Goal: Task Accomplishment & Management: Manage account settings

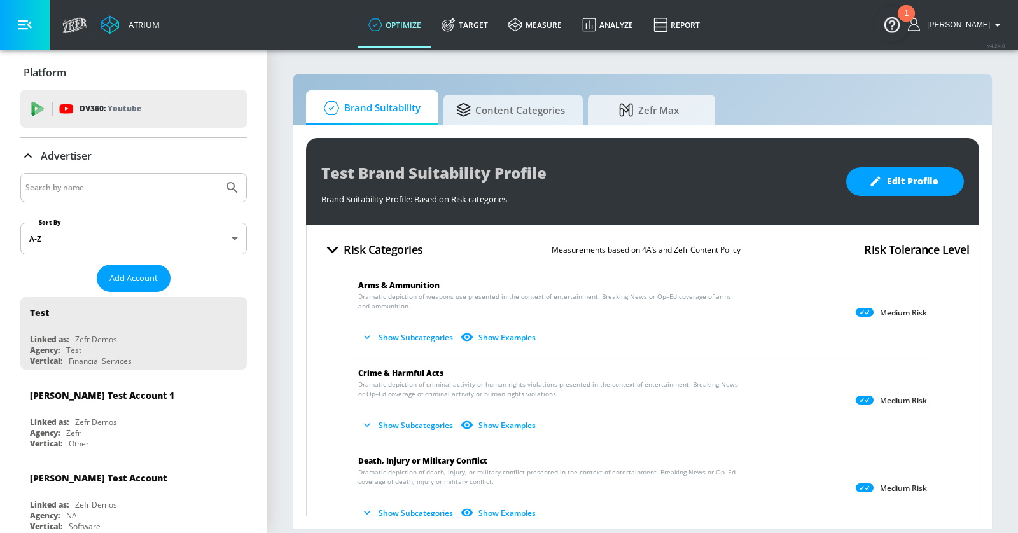
click at [95, 187] on input "Search by name" at bounding box center [121, 187] width 193 height 17
type input "disney"
click at [218, 174] on button "Submit Search" at bounding box center [232, 188] width 28 height 28
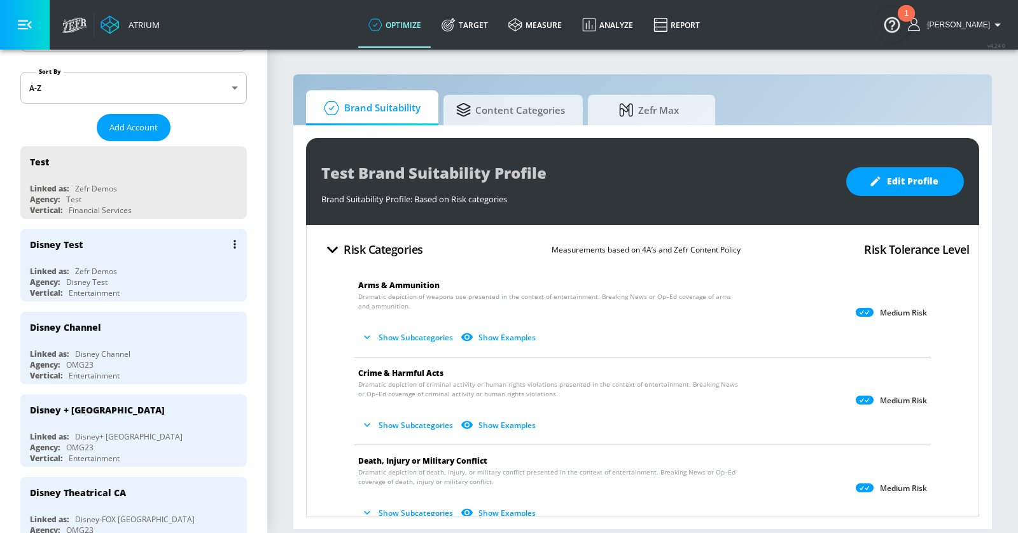
scroll to position [104, 0]
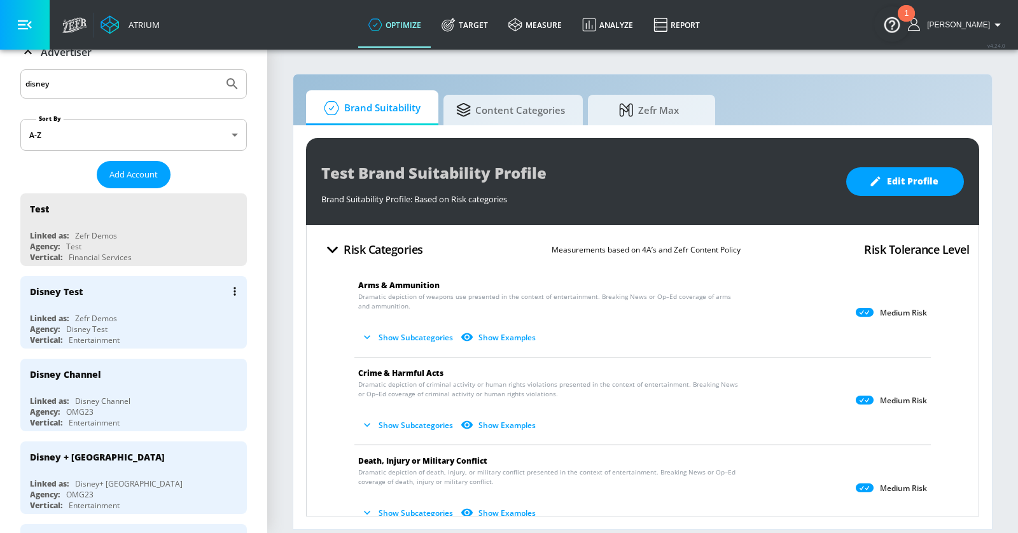
click at [151, 314] on div "Linked as: Zefr Demos" at bounding box center [137, 318] width 214 height 11
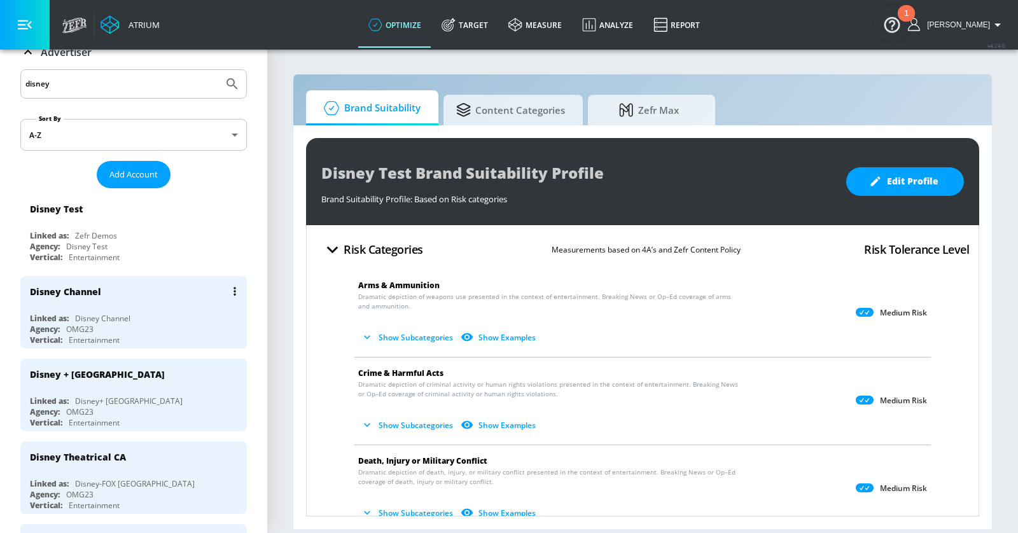
click at [160, 300] on div "Disney Channel" at bounding box center [137, 291] width 214 height 31
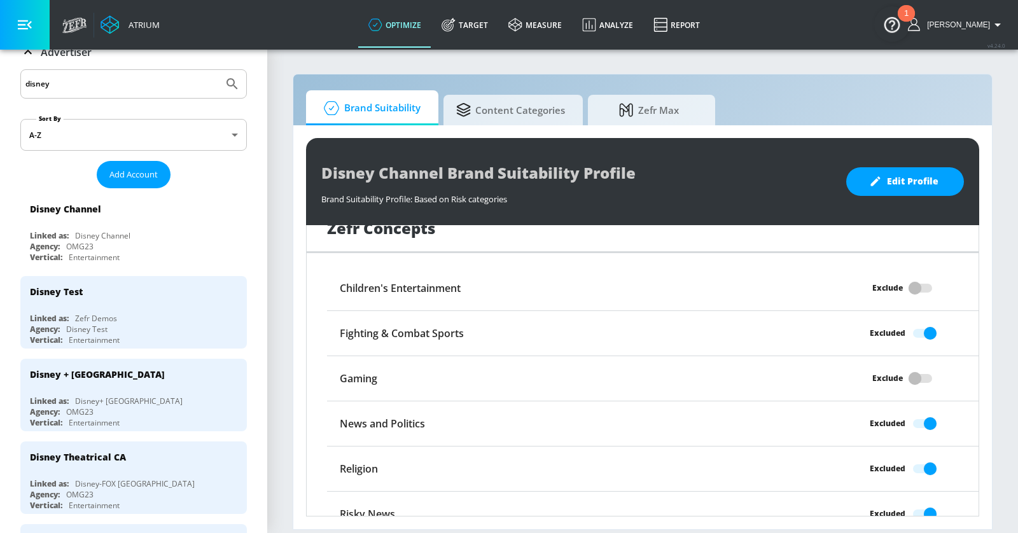
scroll to position [1033, 0]
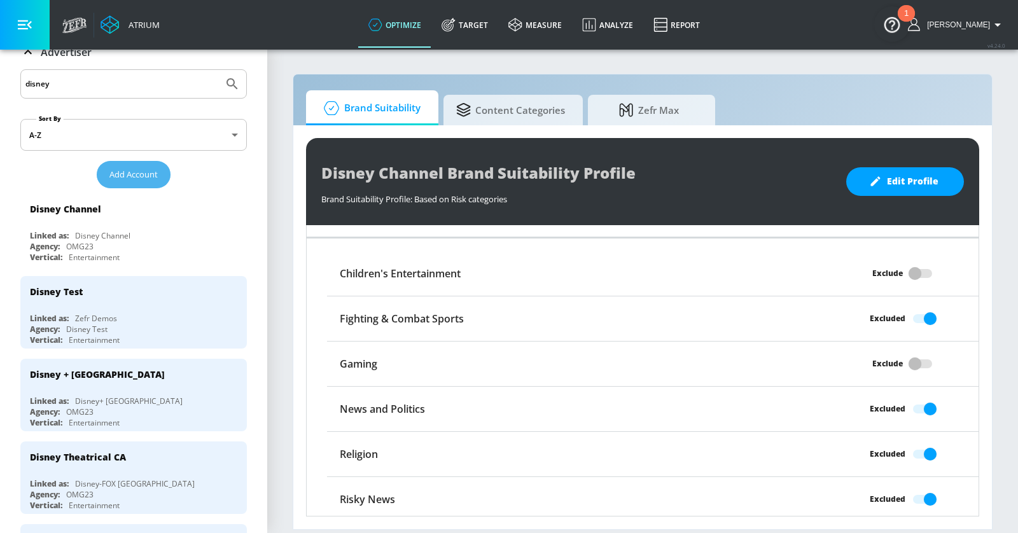
click at [146, 169] on span "Add Account" at bounding box center [133, 174] width 48 height 15
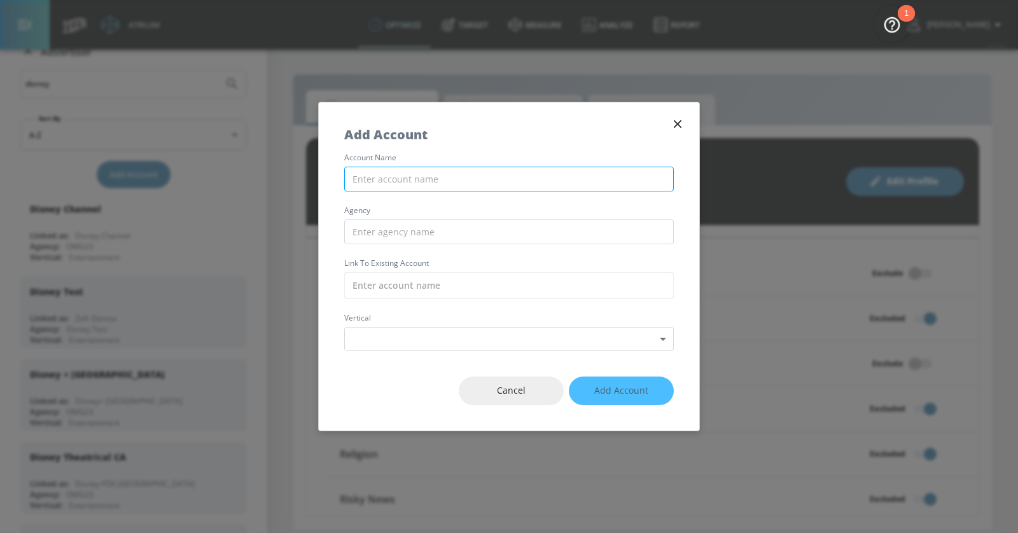
click at [407, 177] on input "text" at bounding box center [509, 179] width 330 height 25
type input "Disney Adults - Self-Service"
type input "OMG"
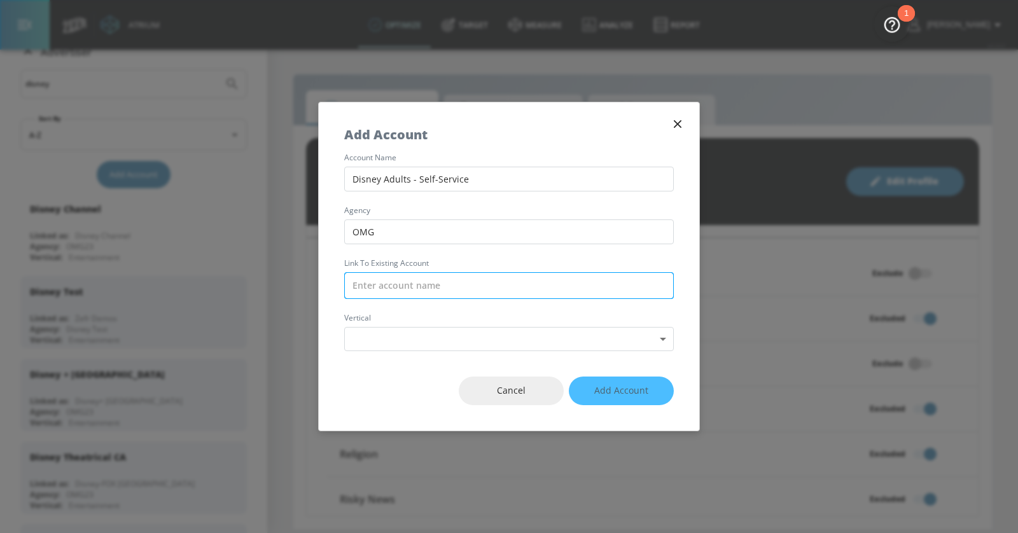
click at [407, 284] on input "text" at bounding box center [509, 285] width 330 height 27
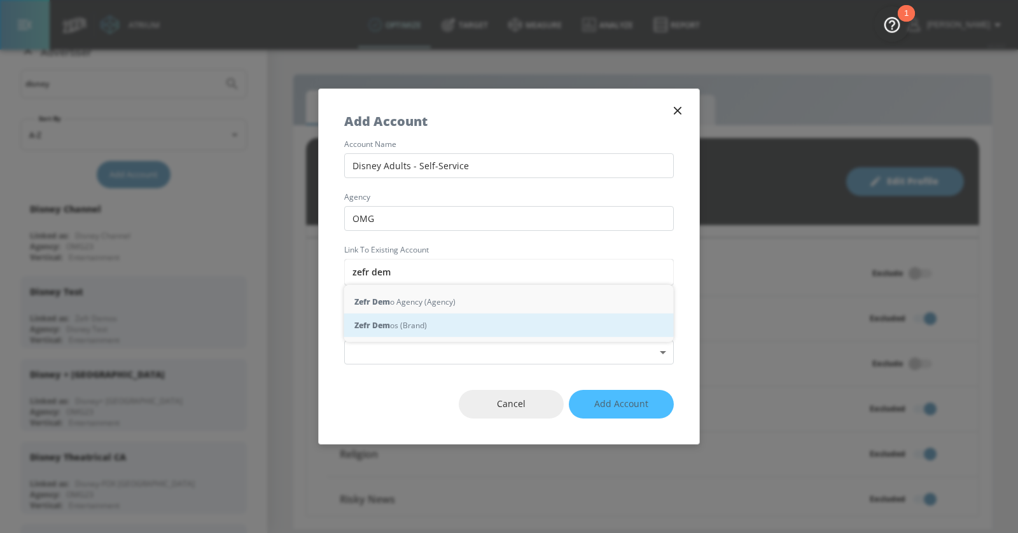
click at [414, 321] on div "Zefr Dem os (Brand)" at bounding box center [509, 326] width 330 height 24
type input "Zefr Demos (Brand)"
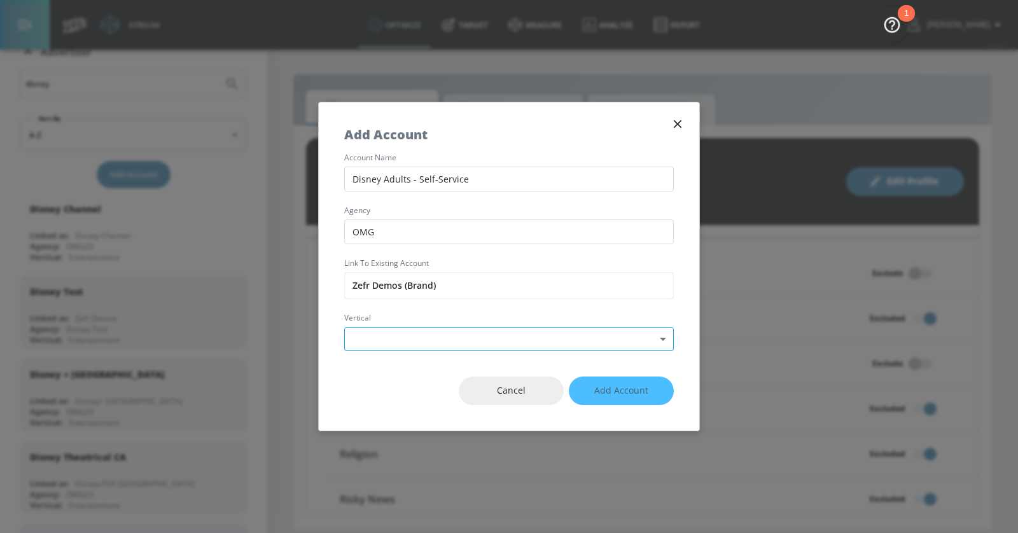
click at [403, 337] on body "Atrium optimize Target measure Analyze Report optimize Target measure Analyze R…" at bounding box center [509, 266] width 1018 height 533
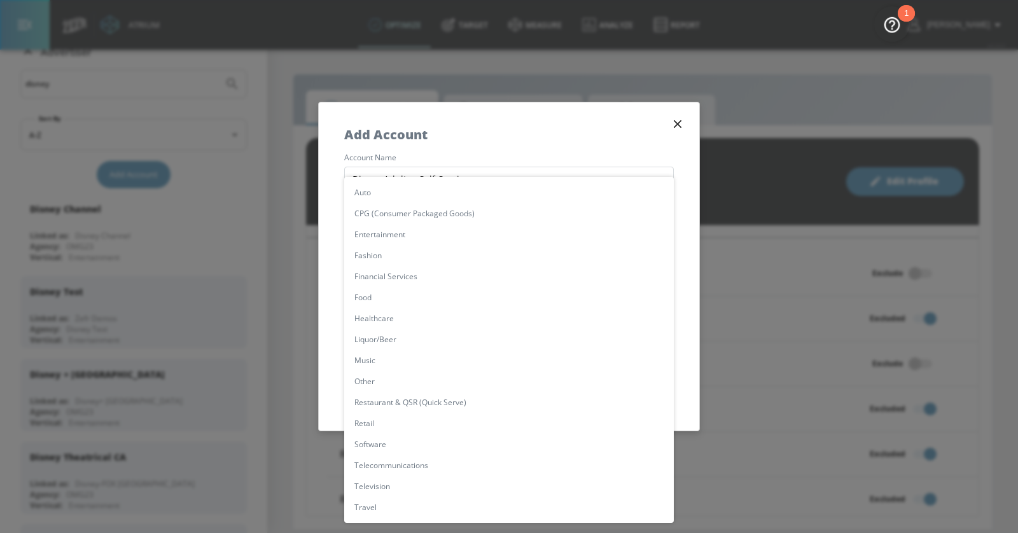
click at [406, 236] on li "Entertainment" at bounding box center [509, 234] width 330 height 21
type input "[object Object]"
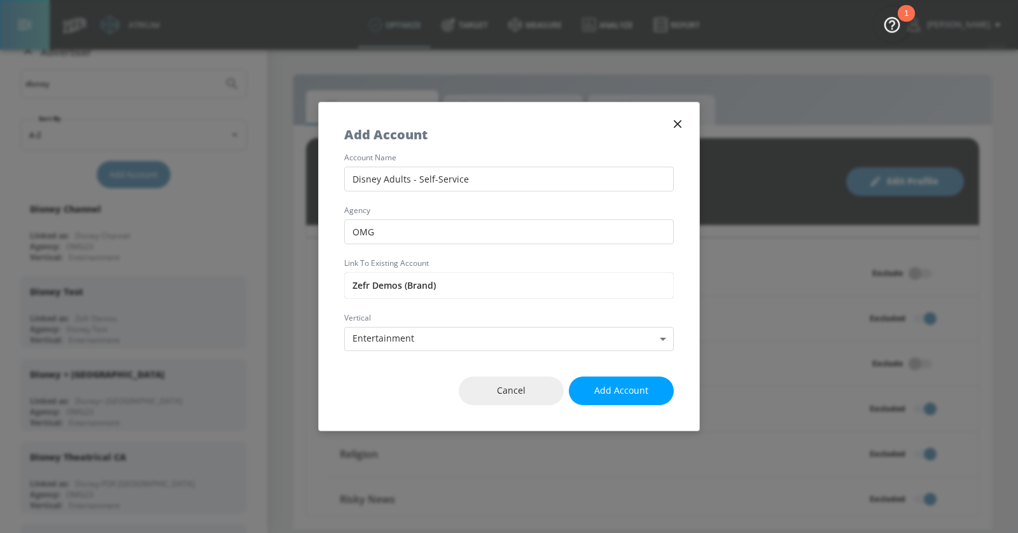
click at [625, 385] on span "Add Account" at bounding box center [621, 391] width 54 height 16
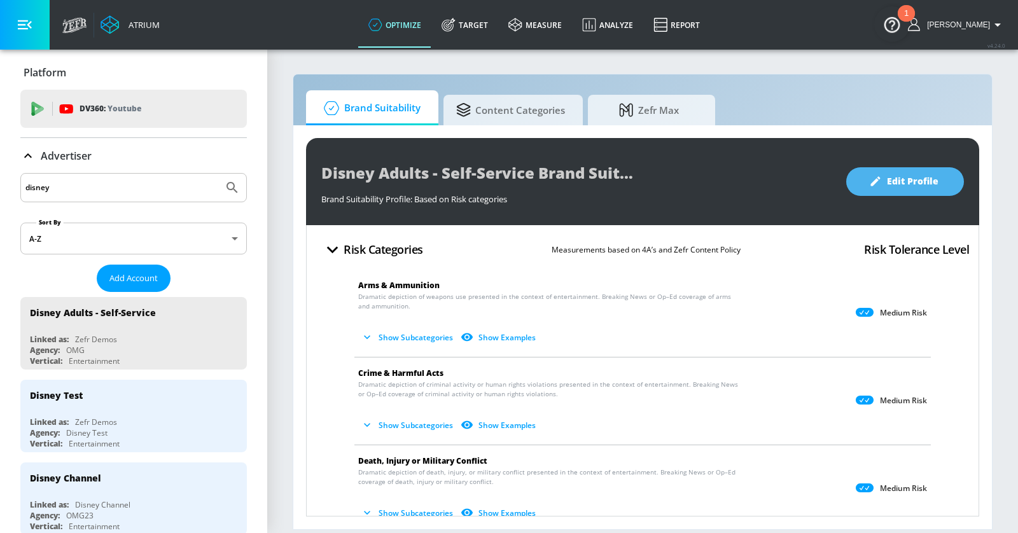
click at [899, 183] on span "Edit Profile" at bounding box center [905, 182] width 67 height 16
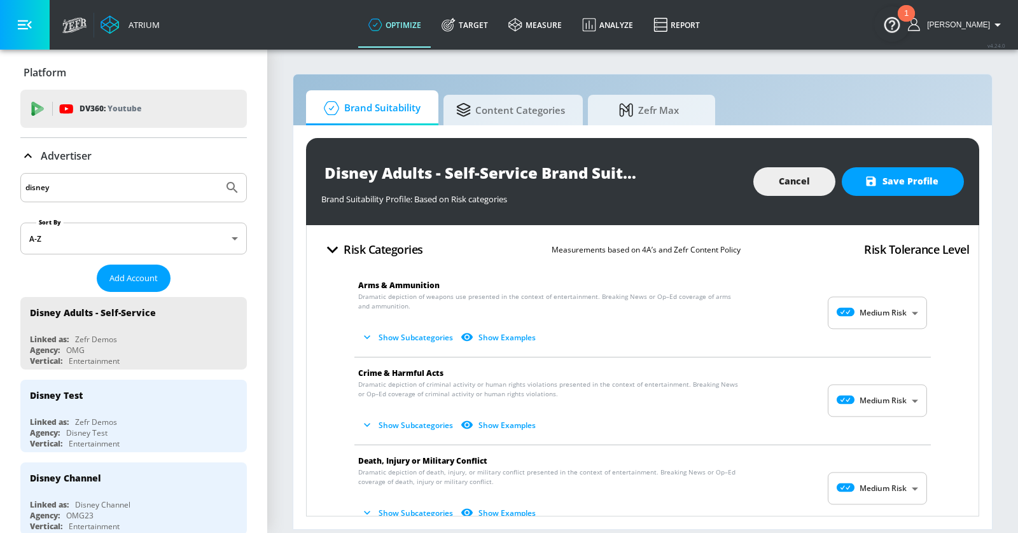
click at [871, 310] on body "Atrium optimize Target measure Analyze Report optimize Target measure Analyze R…" at bounding box center [509, 266] width 1018 height 533
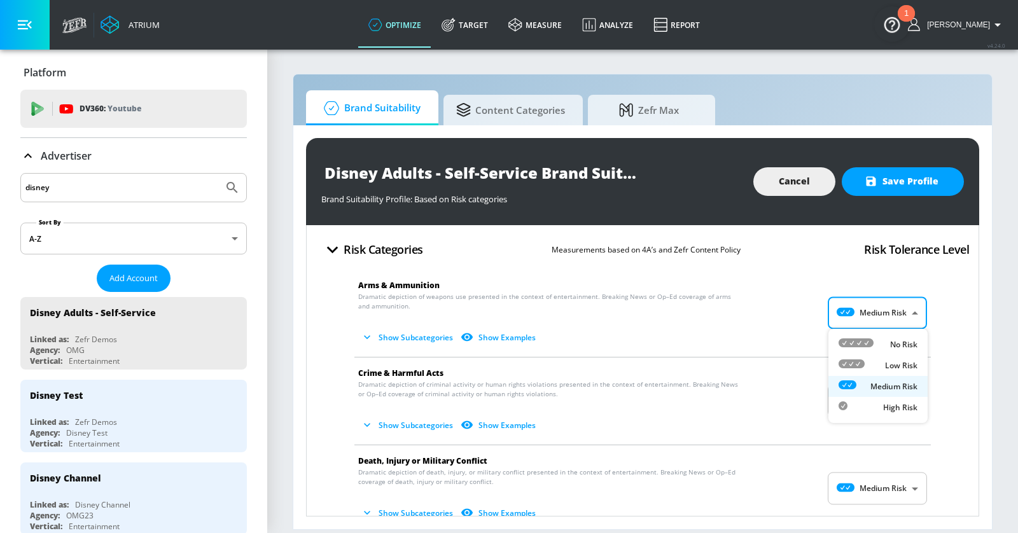
click at [869, 340] on icon at bounding box center [856, 342] width 35 height 9
type input "MINIMAL"
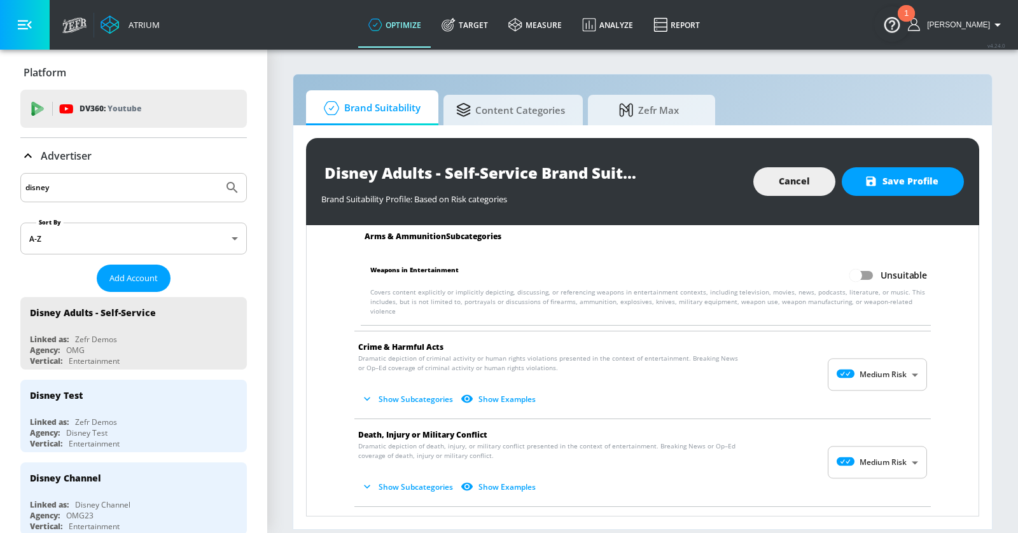
scroll to position [129, 0]
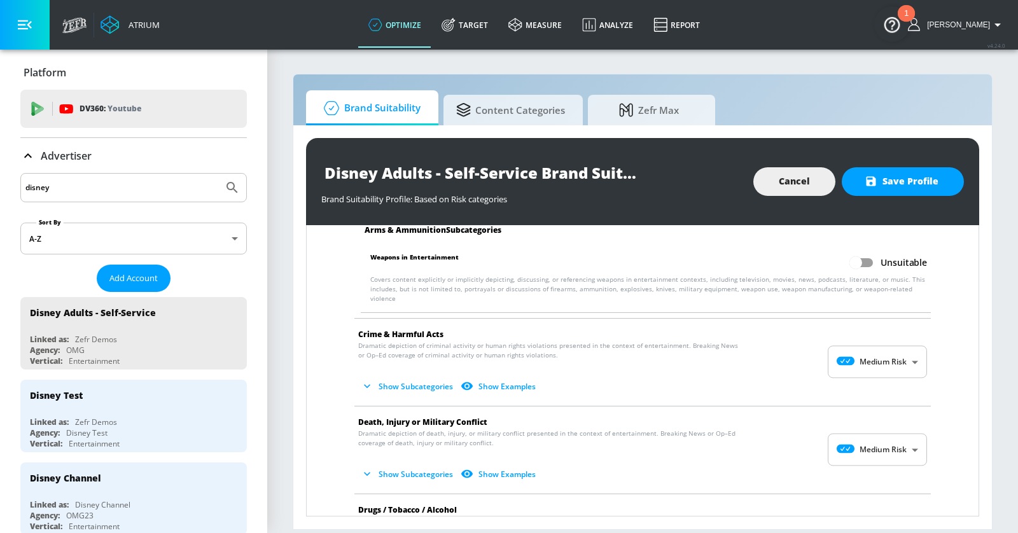
click at [870, 258] on input "Unsuitable" at bounding box center [855, 263] width 73 height 24
checkbox input "true"
click at [891, 359] on body "Atrium optimize Target measure Analyze Report optimize Target measure Analyze R…" at bounding box center [509, 266] width 1018 height 533
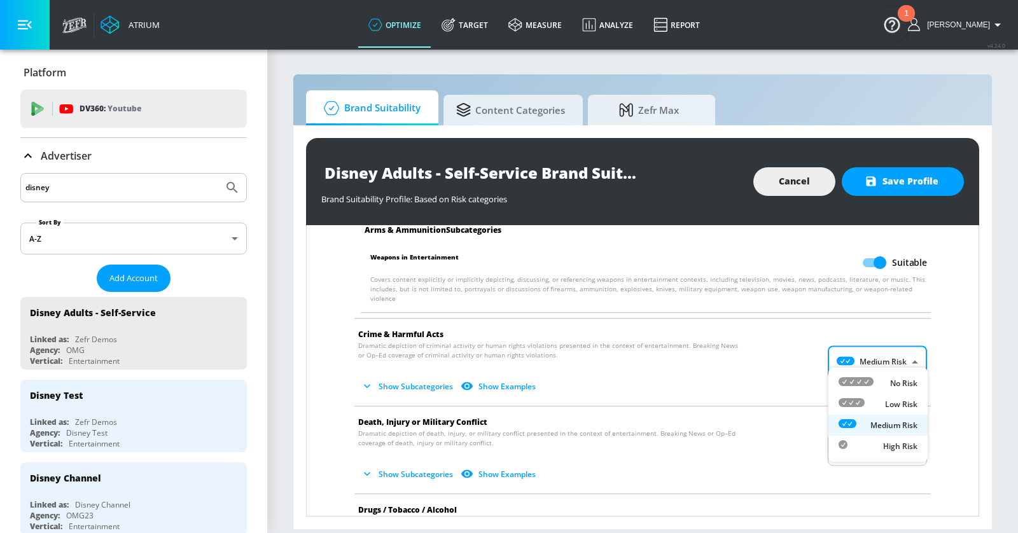
click at [879, 382] on div "No Risk" at bounding box center [878, 383] width 79 height 13
type input "MINIMAL"
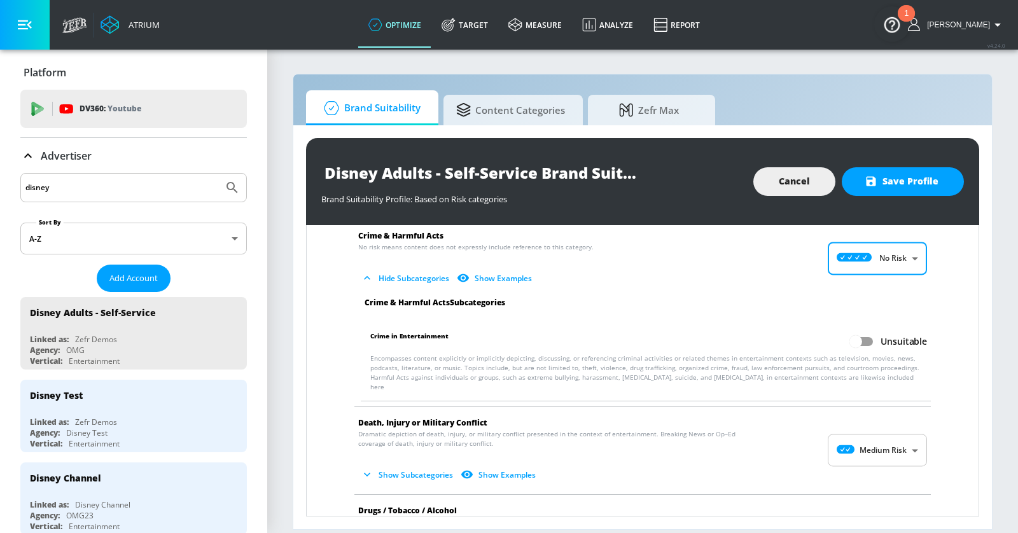
scroll to position [238, 0]
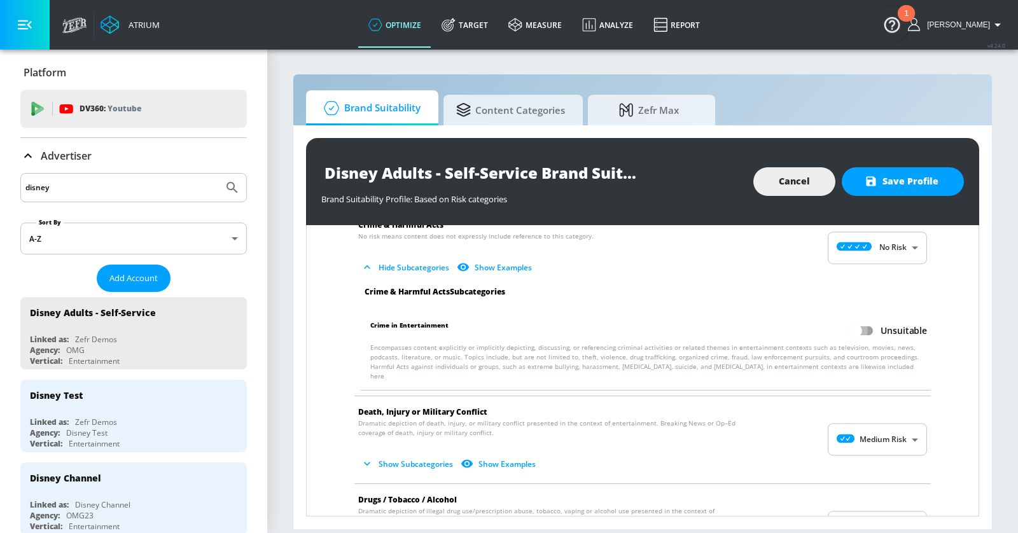
click at [871, 319] on input "Unsuitable" at bounding box center [855, 331] width 73 height 24
checkbox input "true"
click at [882, 423] on body "Atrium optimize Target measure Analyze Report optimize Target measure Analyze R…" at bounding box center [509, 266] width 1018 height 533
click at [874, 445] on div "No Risk" at bounding box center [878, 444] width 79 height 13
type input "MINIMAL"
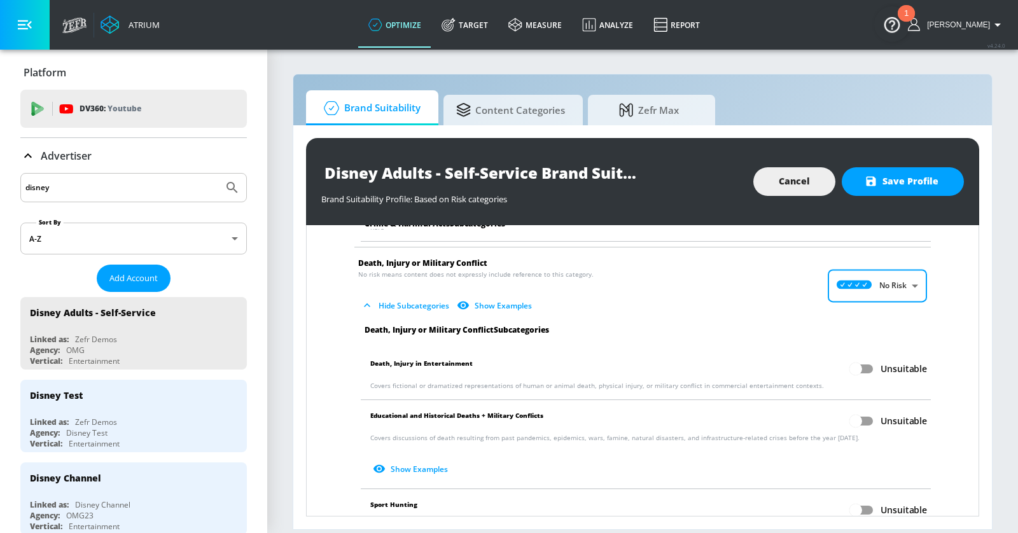
scroll to position [389, 0]
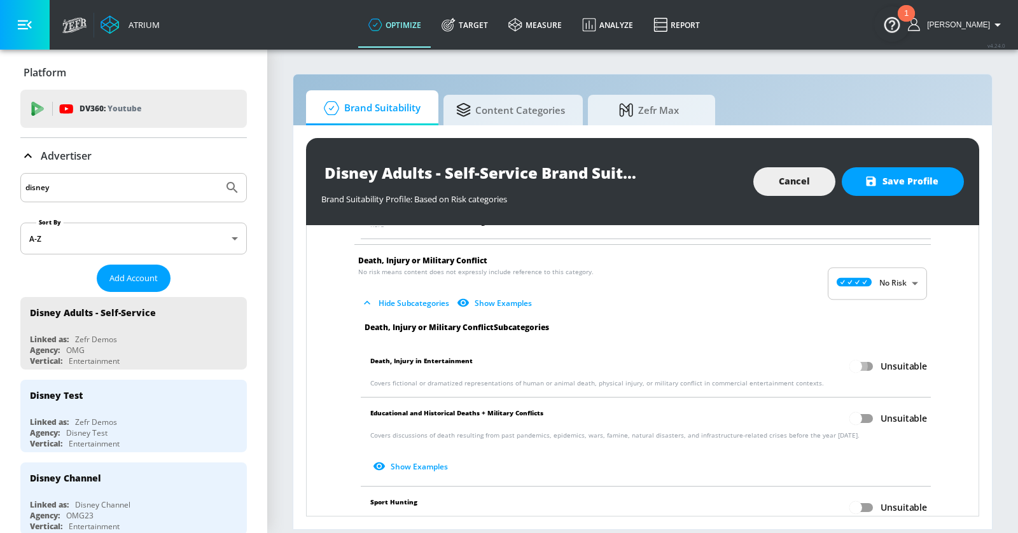
click at [869, 354] on input "Unsuitable" at bounding box center [855, 366] width 73 height 24
checkbox input "true"
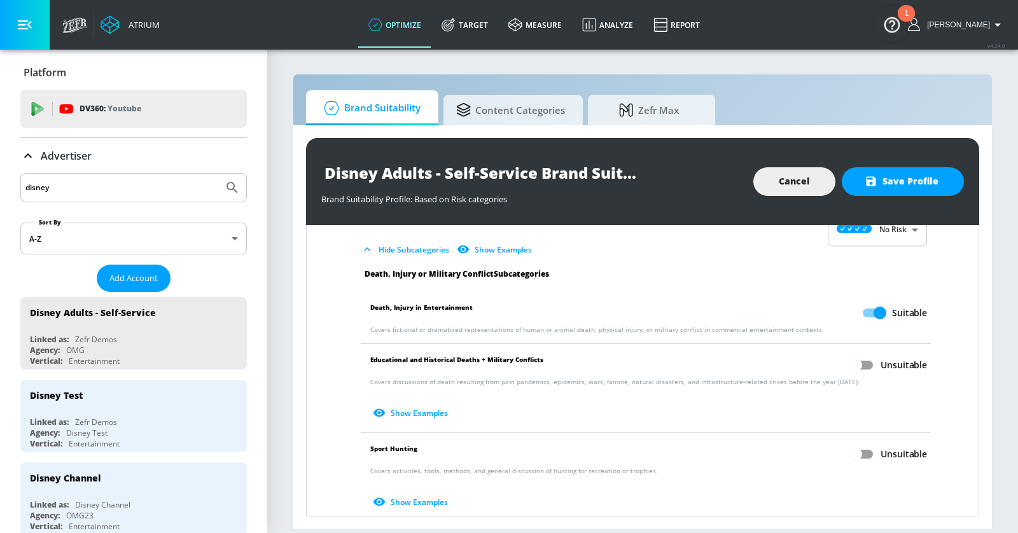
scroll to position [447, 0]
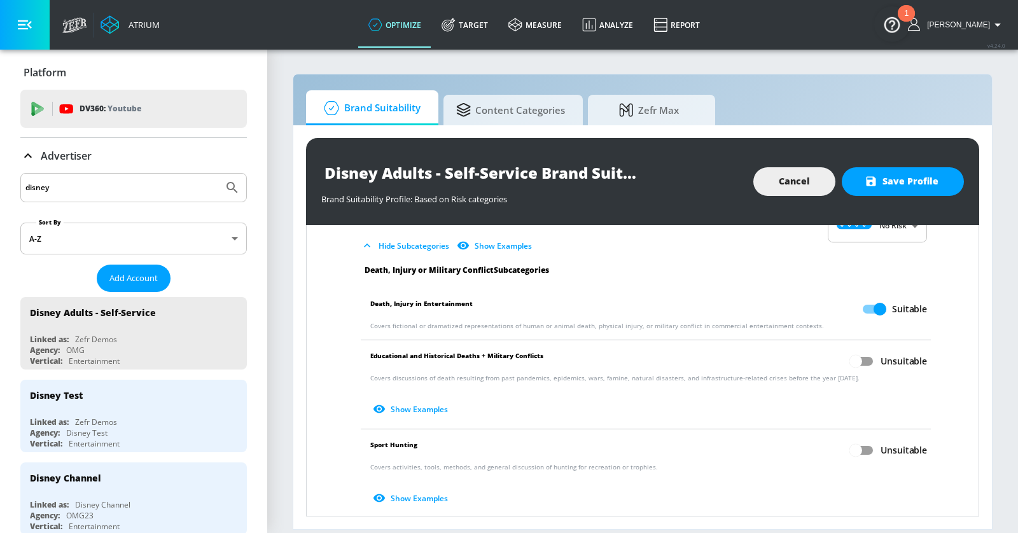
click at [866, 349] on input "Unsuitable" at bounding box center [855, 361] width 73 height 24
checkbox input "true"
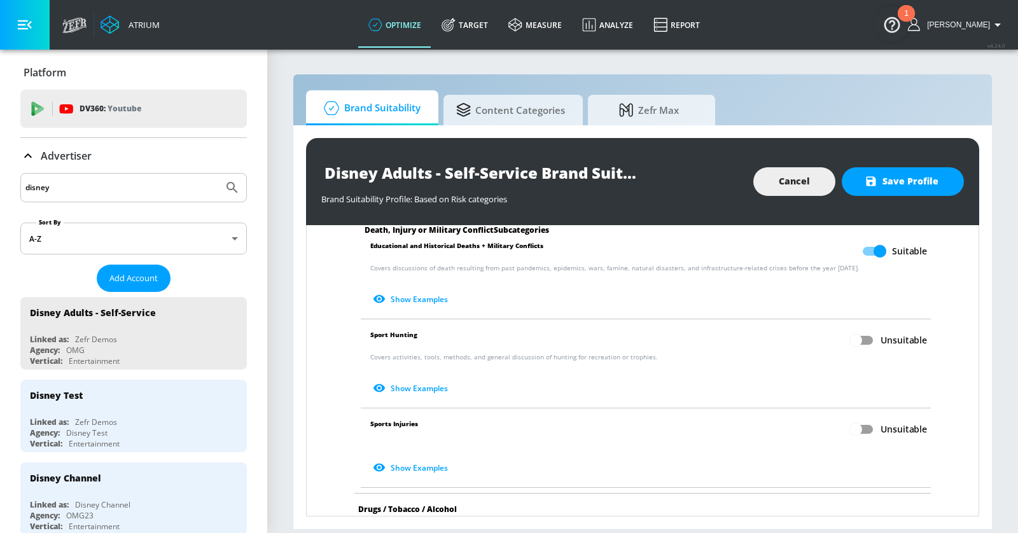
scroll to position [563, 0]
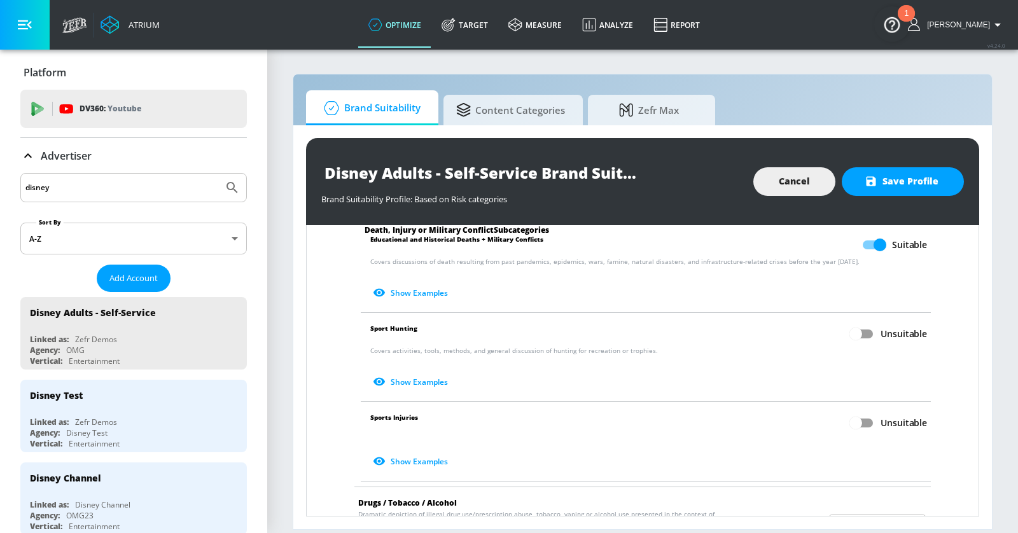
click at [868, 411] on input "Unsuitable" at bounding box center [855, 423] width 73 height 24
checkbox input "true"
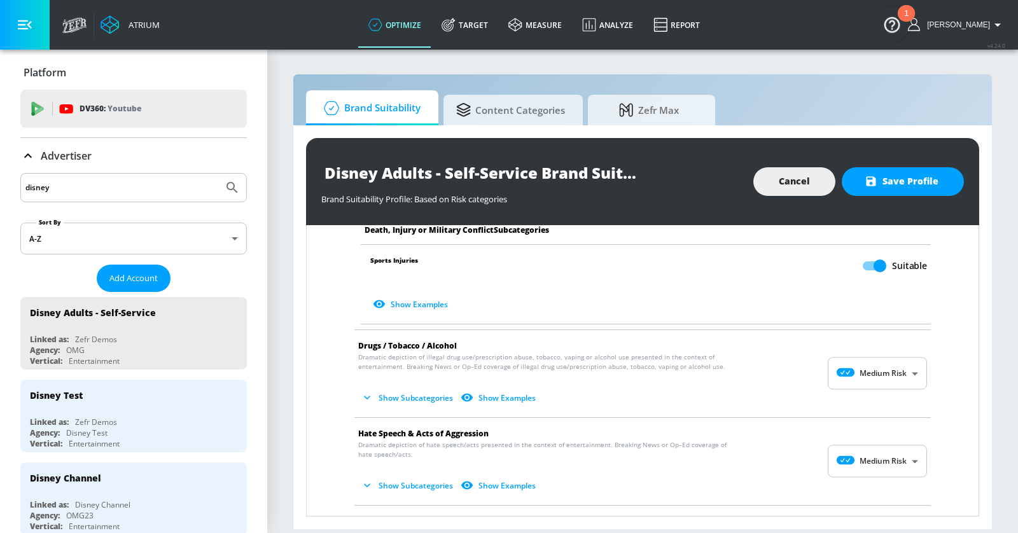
scroll to position [758, 0]
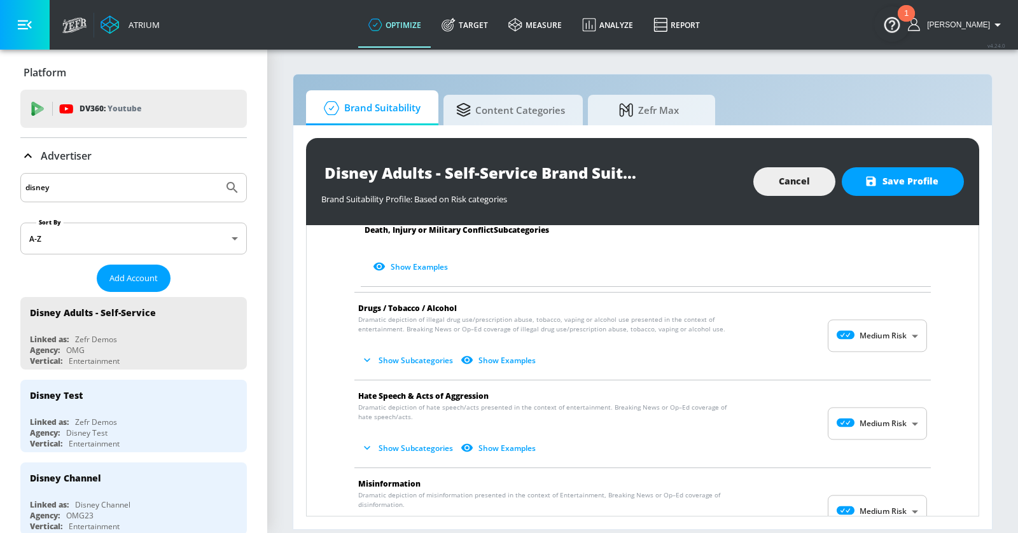
click at [892, 314] on body "Atrium optimize Target measure Analyze Report optimize Target measure Analyze R…" at bounding box center [509, 266] width 1018 height 533
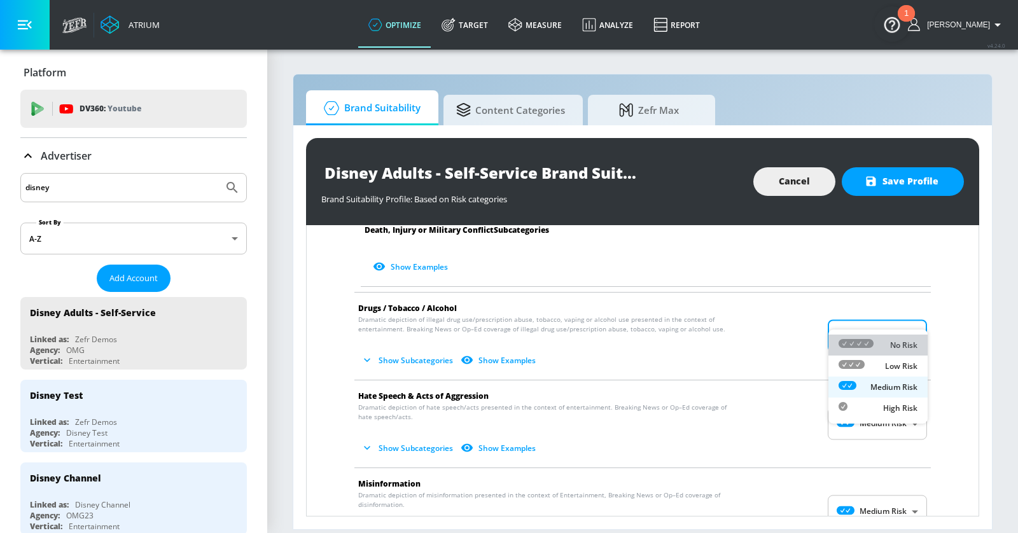
click at [880, 344] on div "No Risk" at bounding box center [878, 344] width 79 height 13
type input "MINIMAL"
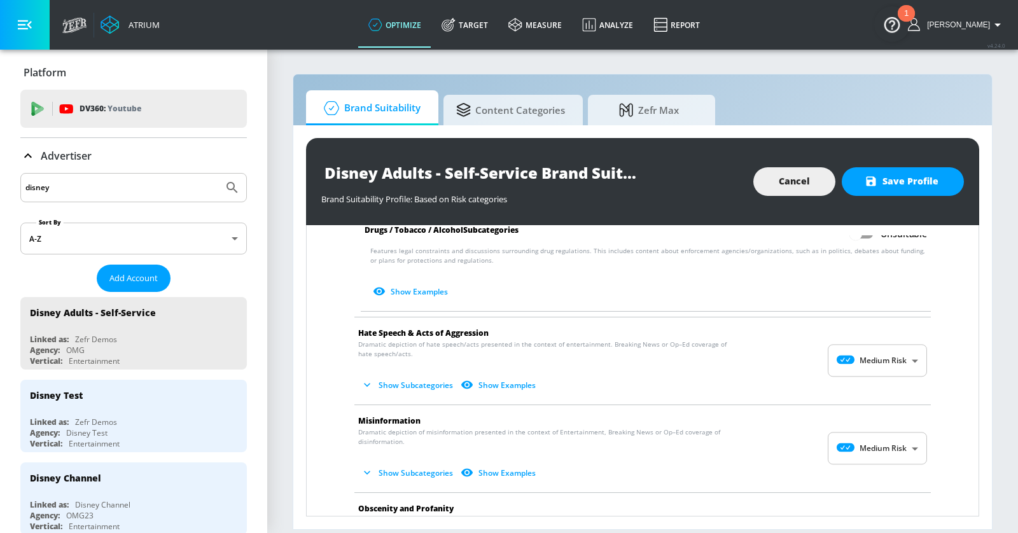
scroll to position [1139, 0]
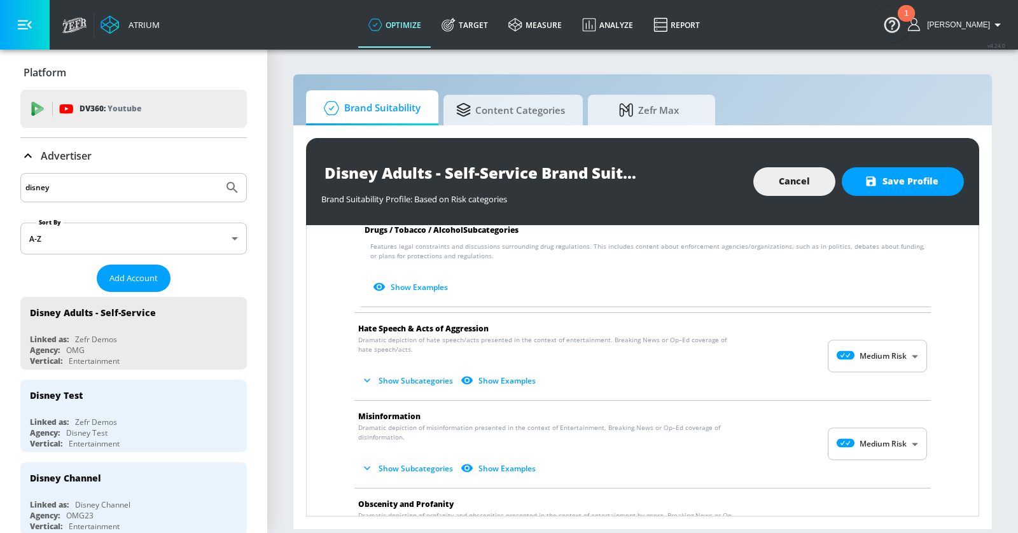
click at [869, 331] on body "Atrium optimize Target measure Analyze Report optimize Target measure Analyze R…" at bounding box center [509, 266] width 1018 height 533
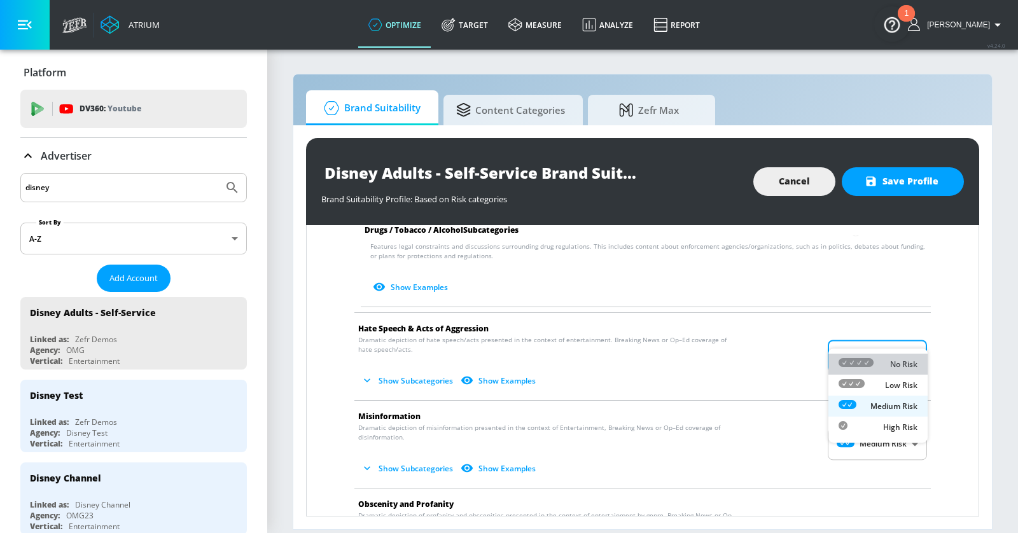
click at [858, 358] on icon at bounding box center [856, 362] width 35 height 9
type input "MINIMAL"
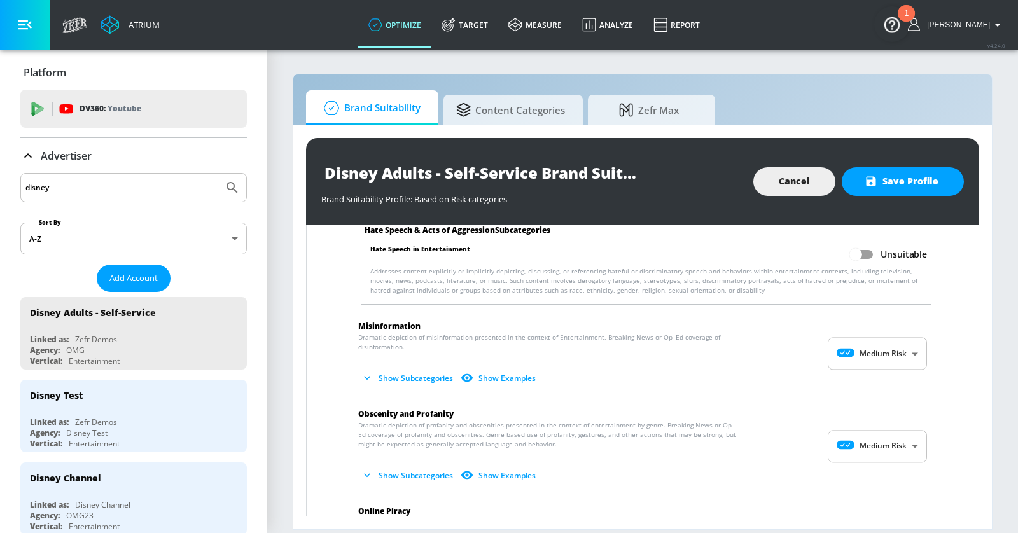
scroll to position [1326, 0]
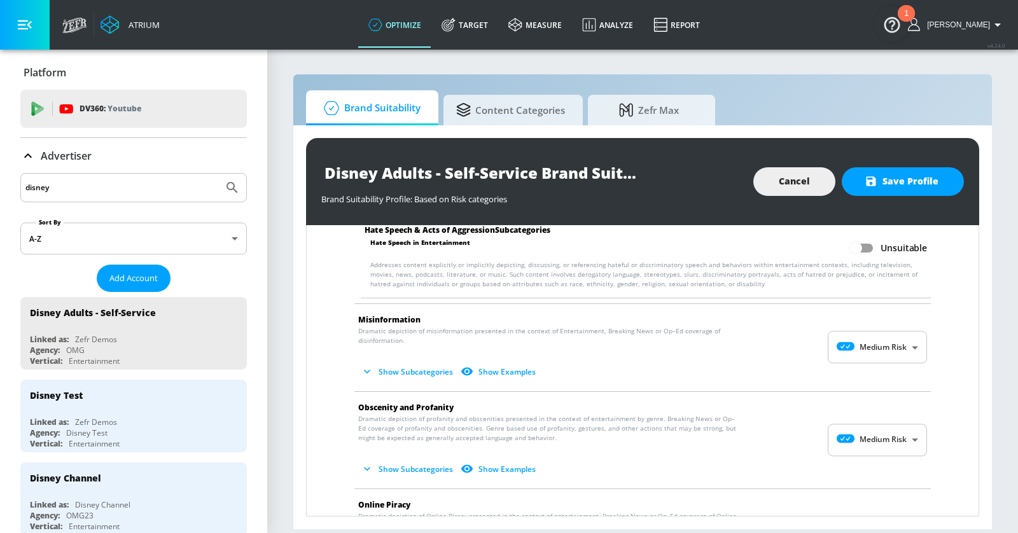
click at [859, 314] on body "Atrium optimize Target measure Analyze Report optimize Target measure Analyze R…" at bounding box center [509, 266] width 1018 height 533
click at [859, 348] on div at bounding box center [856, 354] width 35 height 13
type input "MINIMAL"
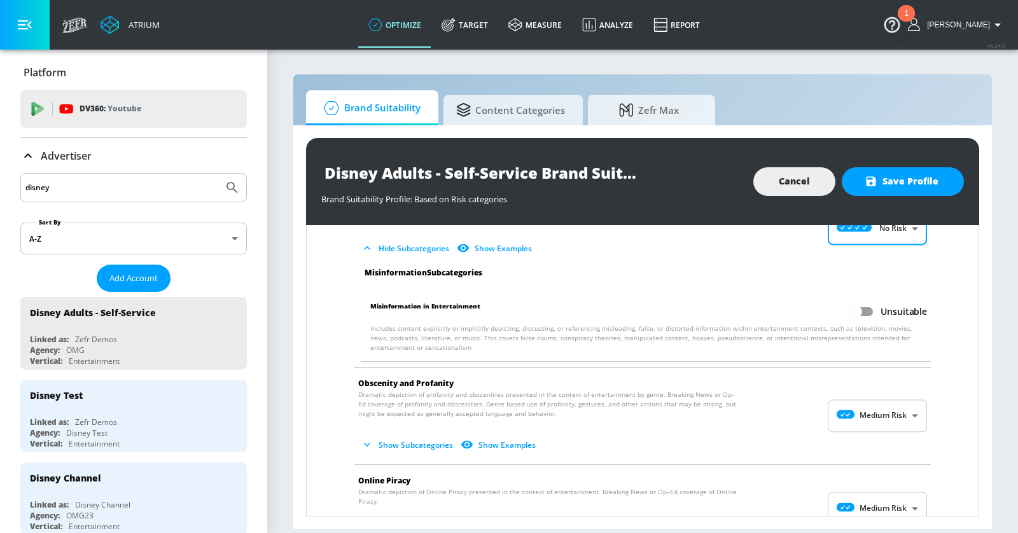
scroll to position [1451, 0]
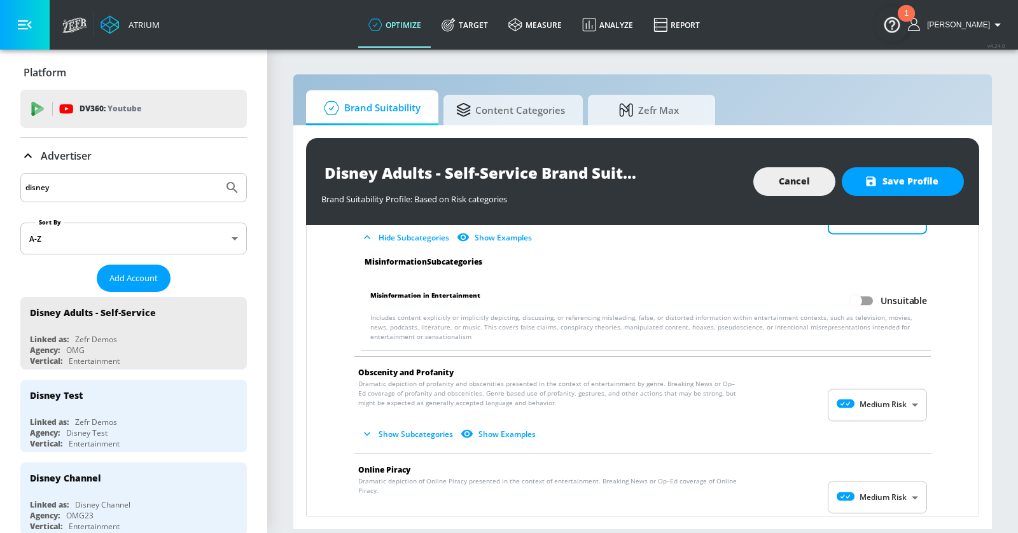
click at [873, 384] on body "Atrium optimize Target measure Analyze Report optimize Target measure Analyze R…" at bounding box center [509, 266] width 1018 height 533
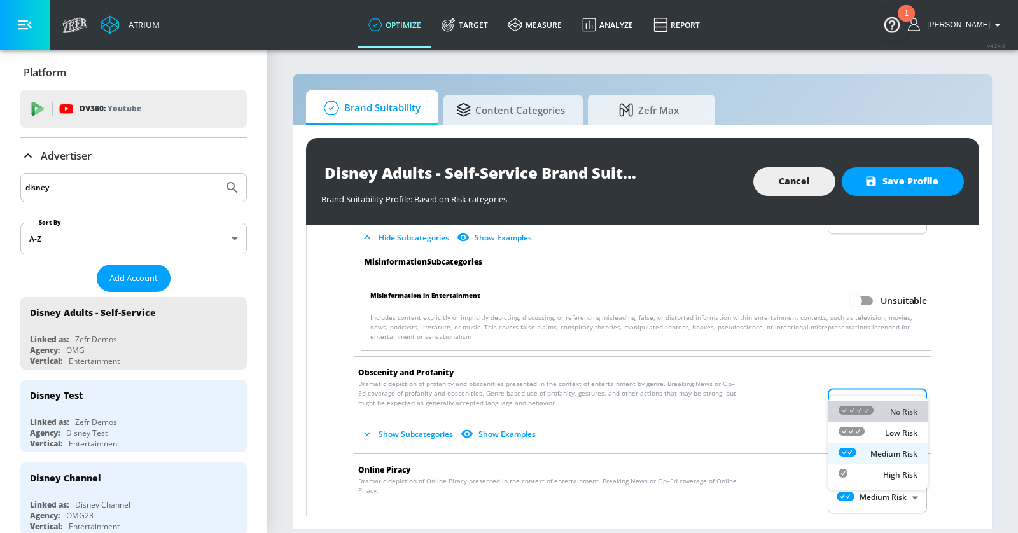
click at [869, 410] on icon at bounding box center [856, 410] width 35 height 9
type input "MINIMAL"
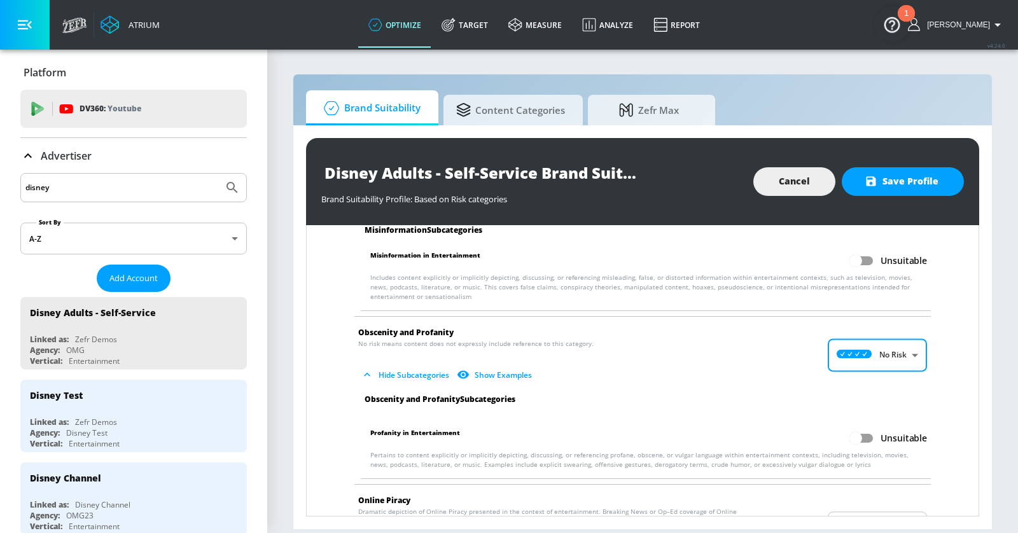
scroll to position [1524, 0]
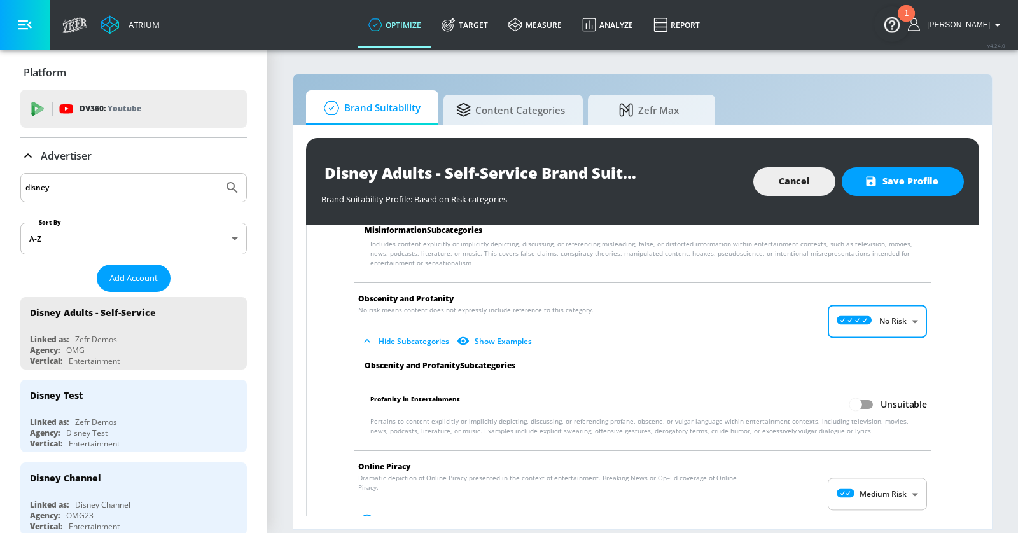
click at [879, 393] on input "Unsuitable" at bounding box center [855, 405] width 73 height 24
checkbox input "true"
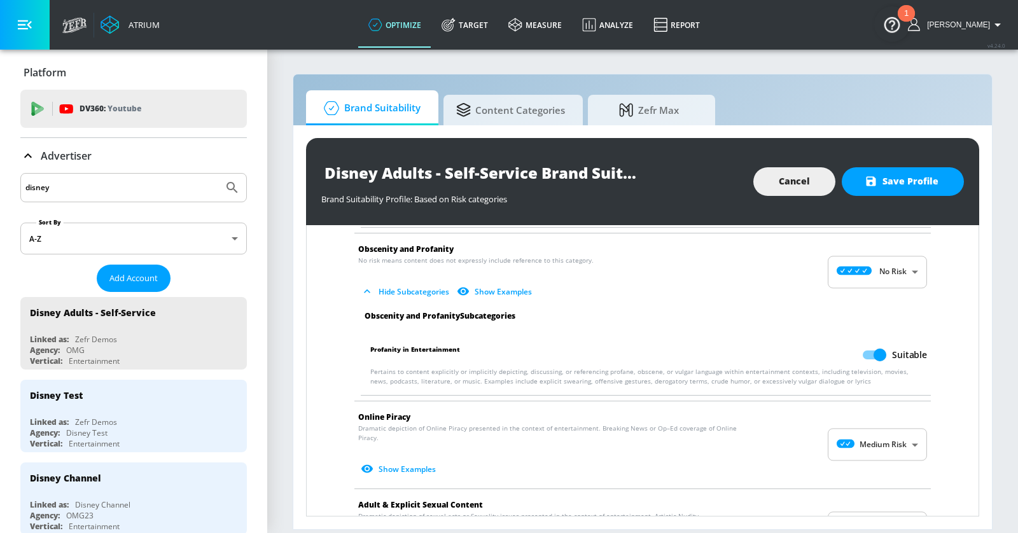
scroll to position [1615, 0]
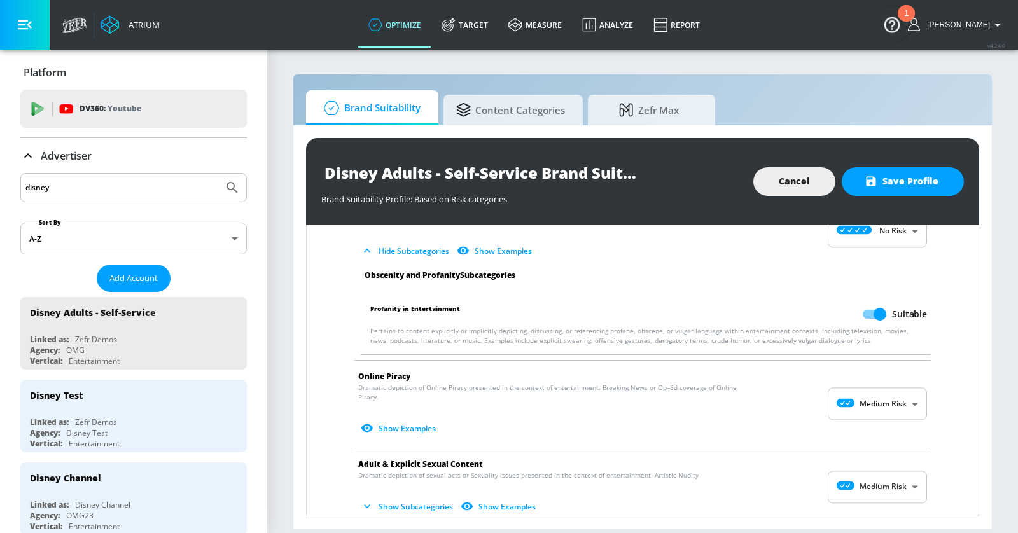
click at [870, 381] on body "Atrium optimize Target measure Analyze Report optimize Target measure Analyze R…" at bounding box center [509, 266] width 1018 height 533
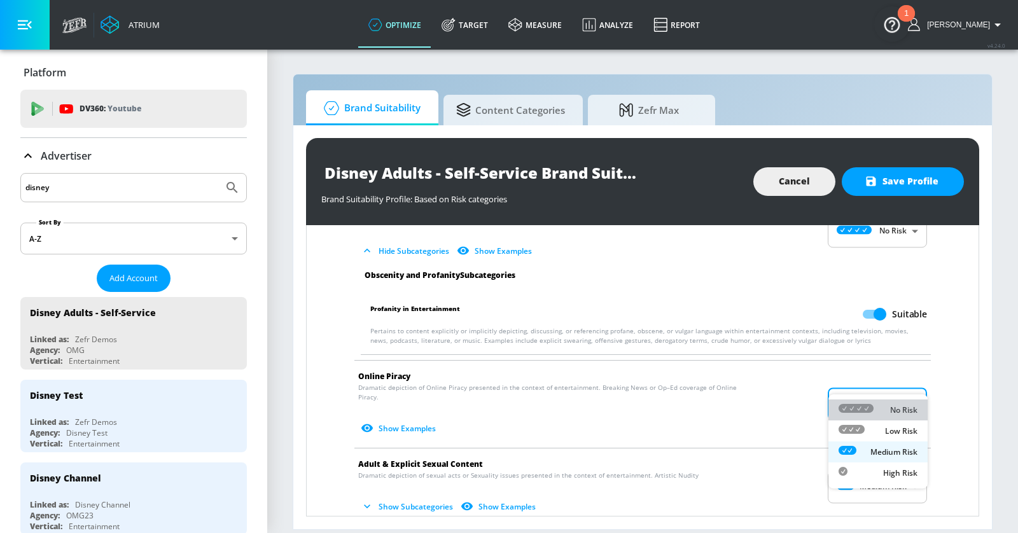
click at [862, 406] on icon at bounding box center [856, 408] width 35 height 9
type input "MINIMAL"
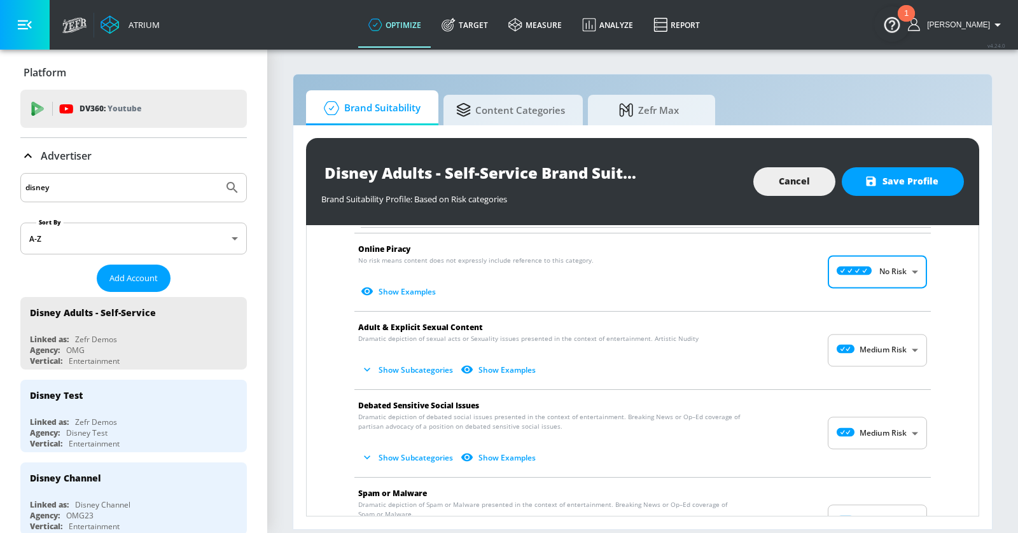
scroll to position [1760, 0]
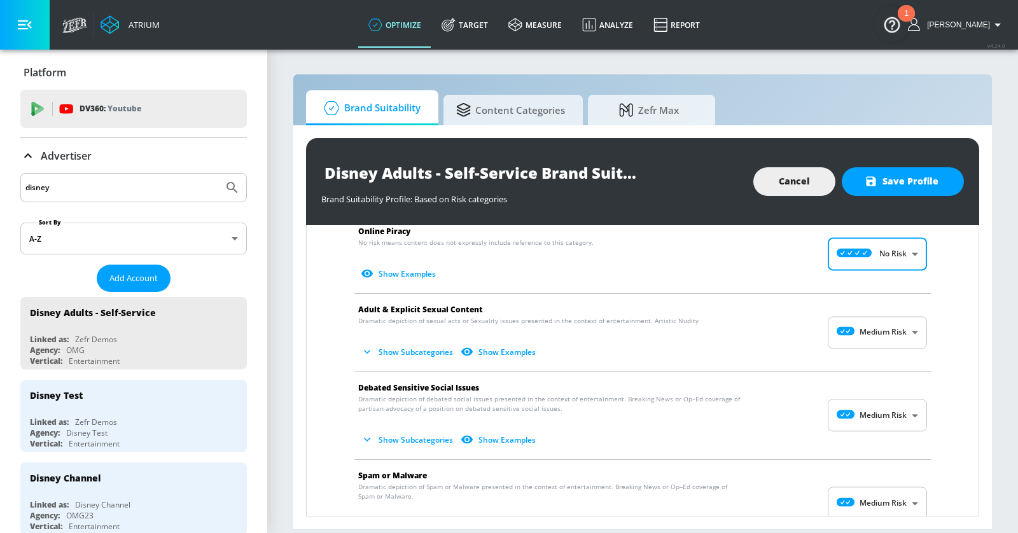
click at [866, 314] on body "Atrium optimize Target measure Analyze Report optimize Target measure Analyze R…" at bounding box center [509, 266] width 1018 height 533
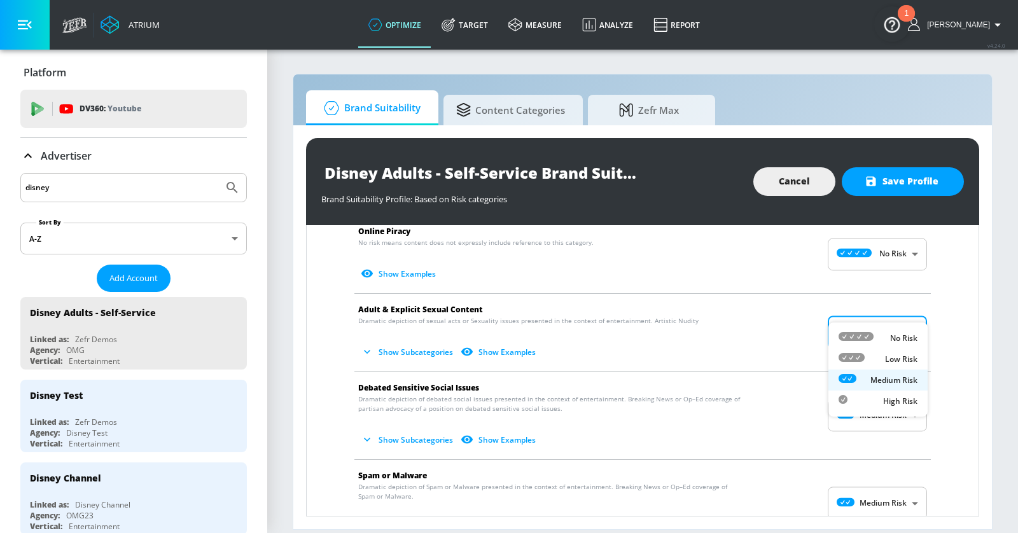
click at [866, 337] on icon at bounding box center [856, 336] width 35 height 9
type input "MINIMAL"
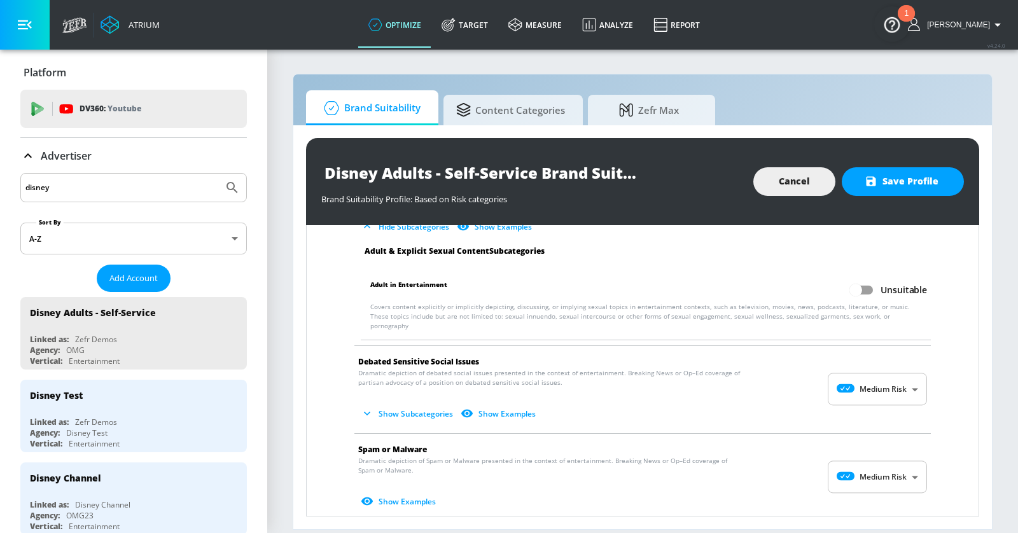
scroll to position [1926, 0]
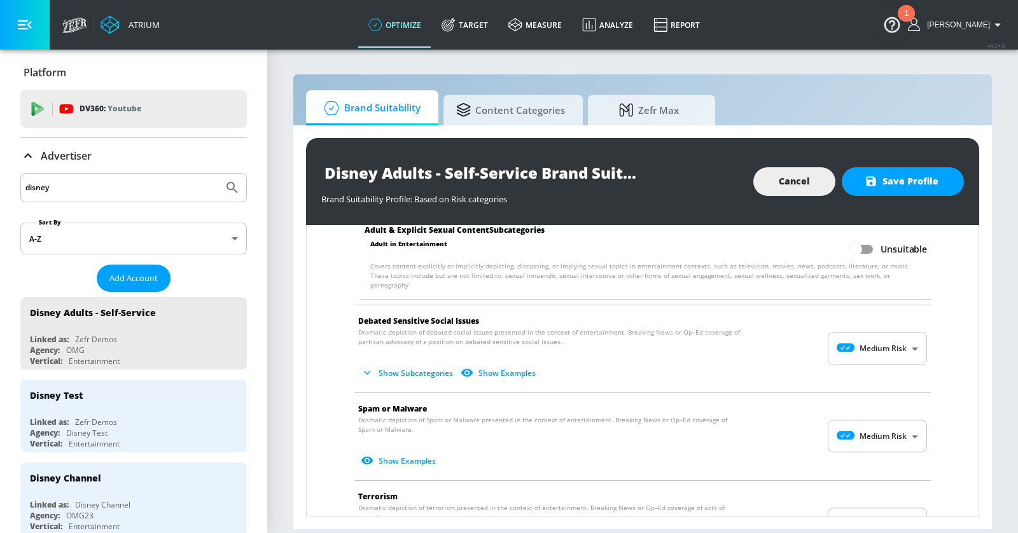
click at [870, 312] on body "Atrium optimize Target measure Analyze Report optimize Target measure Analyze R…" at bounding box center [509, 266] width 1018 height 533
click at [870, 335] on li "No Risk" at bounding box center [877, 344] width 99 height 21
type input "MINIMAL"
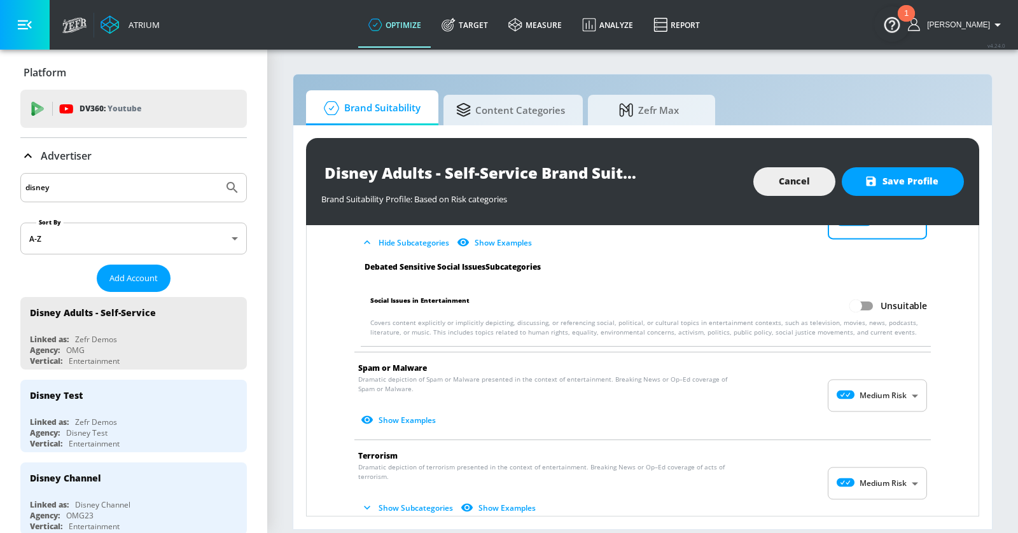
scroll to position [2101, 0]
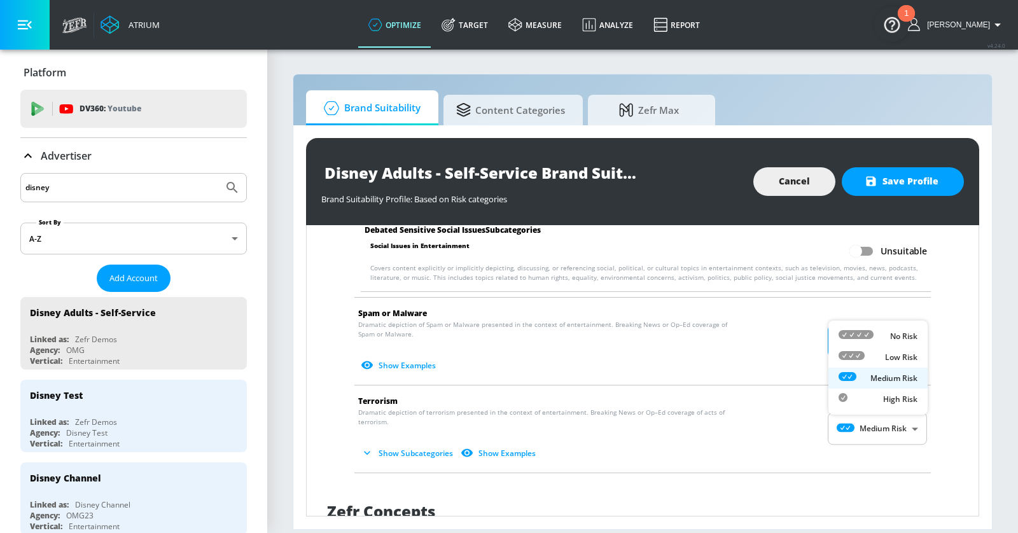
click at [877, 303] on body "Atrium optimize Target measure Analyze Report optimize Target measure Analyze R…" at bounding box center [509, 266] width 1018 height 533
click at [877, 332] on div "No Risk" at bounding box center [878, 336] width 79 height 13
type input "MINIMAL"
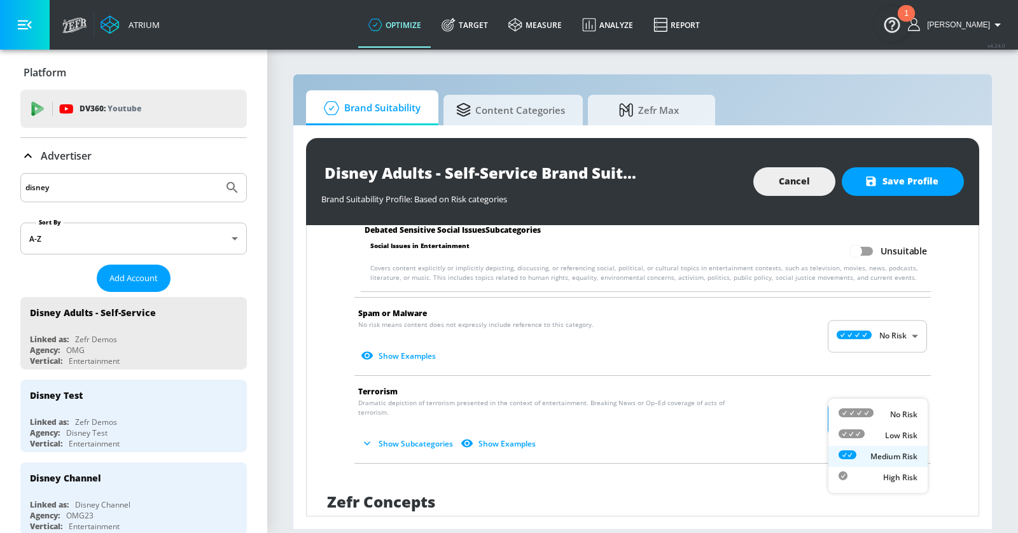
click at [874, 387] on body "Atrium optimize Target measure Analyze Report optimize Target measure Analyze R…" at bounding box center [509, 266] width 1018 height 533
click at [870, 415] on icon at bounding box center [856, 412] width 35 height 9
type input "MINIMAL"
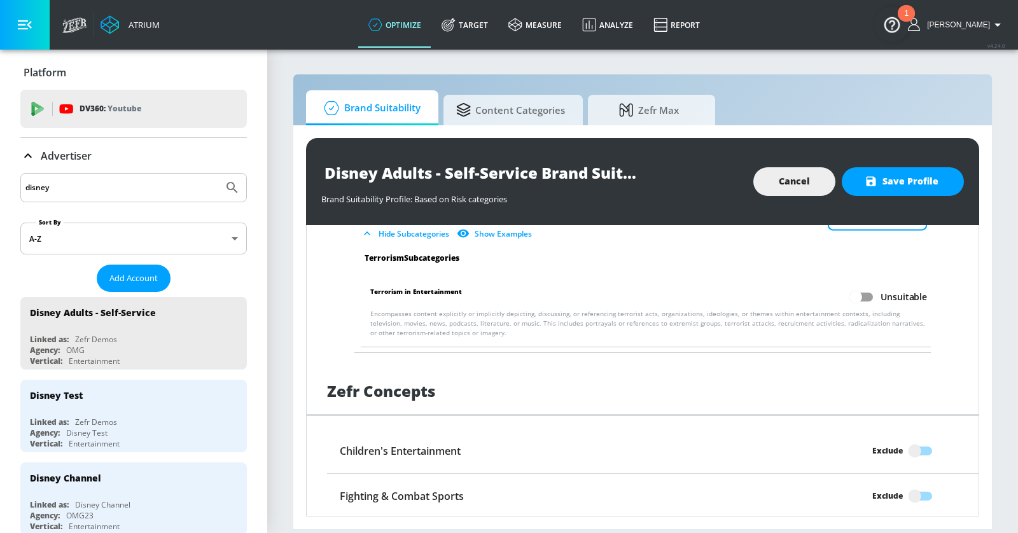
scroll to position [2314, 0]
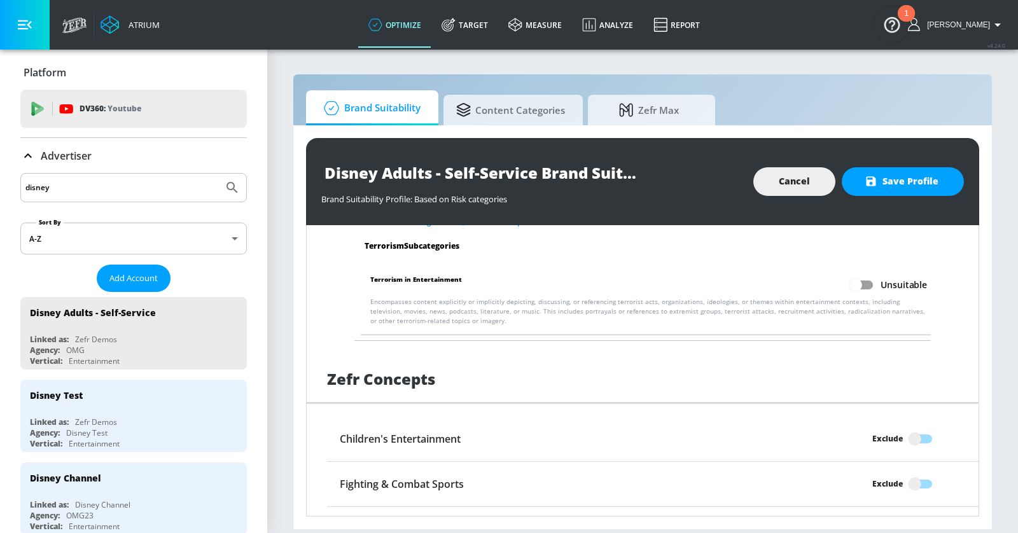
click at [917, 427] on input "Exclude" at bounding box center [915, 439] width 73 height 24
checkbox input "true"
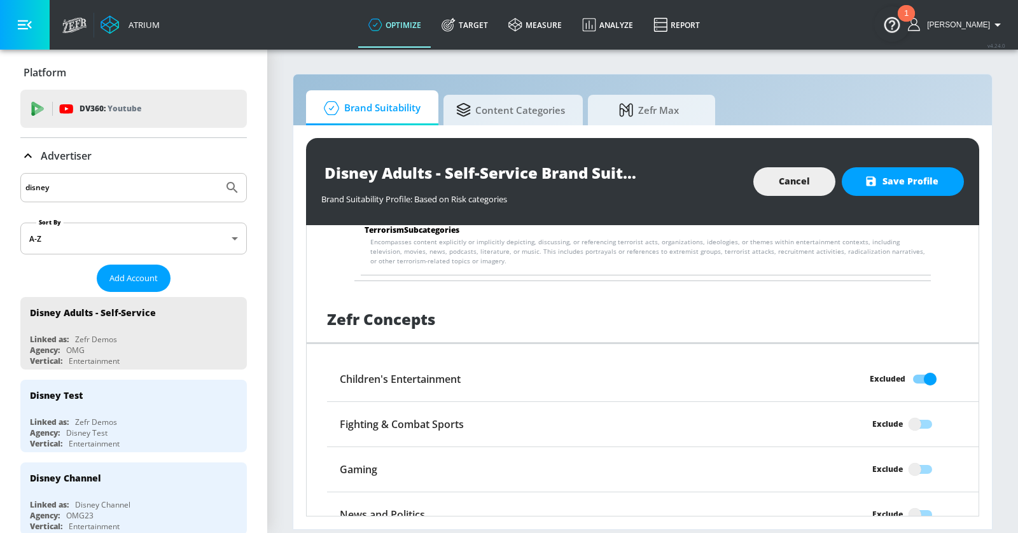
scroll to position [2390, 0]
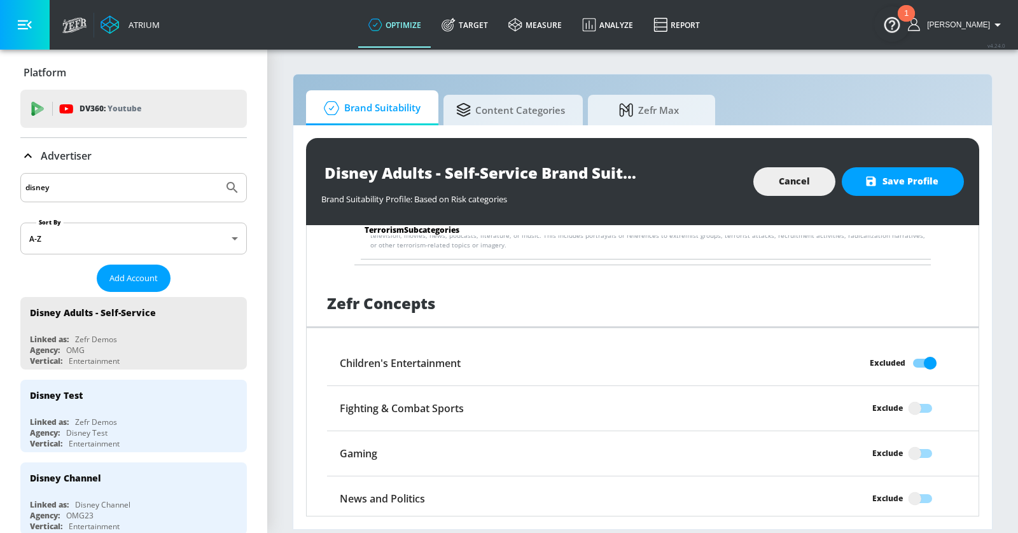
click at [919, 396] on input "Exclude" at bounding box center [915, 408] width 73 height 24
checkbox input "true"
click at [914, 487] on input "Exclude" at bounding box center [915, 499] width 73 height 24
checkbox input "true"
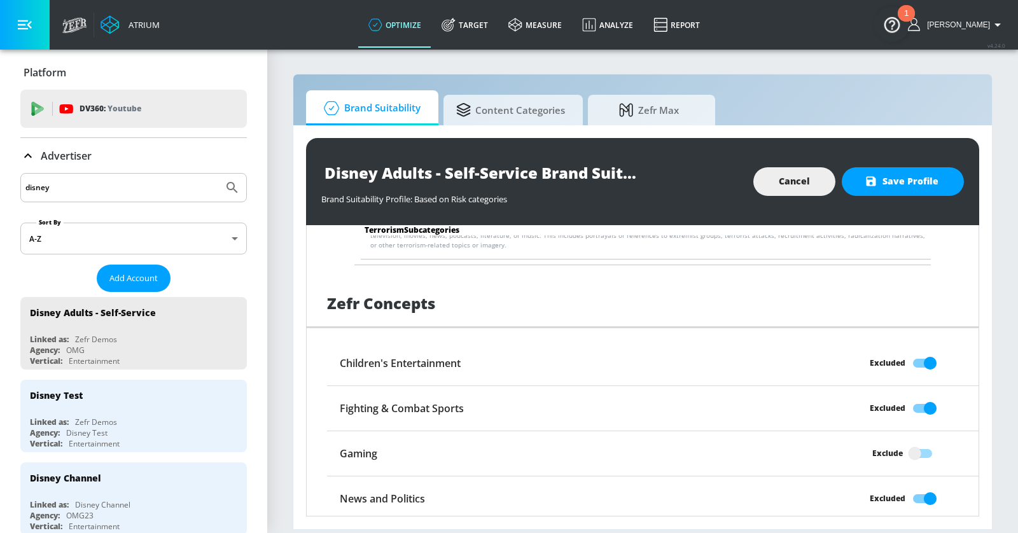
checkbox input "true"
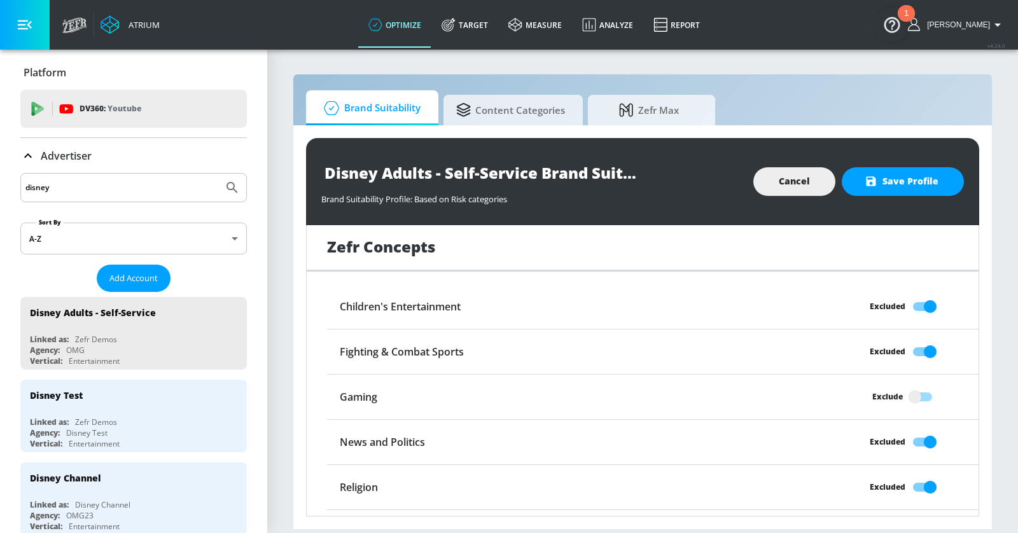
click at [918, 520] on input "Exclude" at bounding box center [915, 532] width 73 height 24
checkbox input "true"
click at [888, 188] on span "Save Profile" at bounding box center [902, 182] width 71 height 16
